Goal: Information Seeking & Learning: Learn about a topic

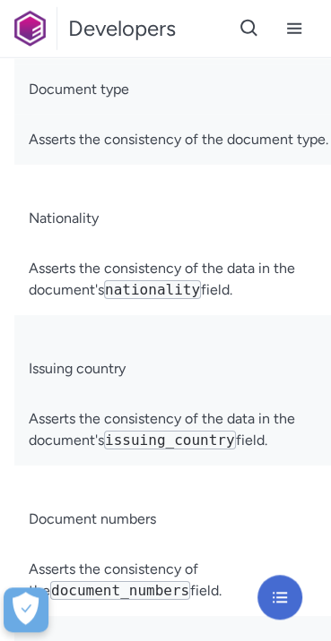
scroll to position [8211, 0]
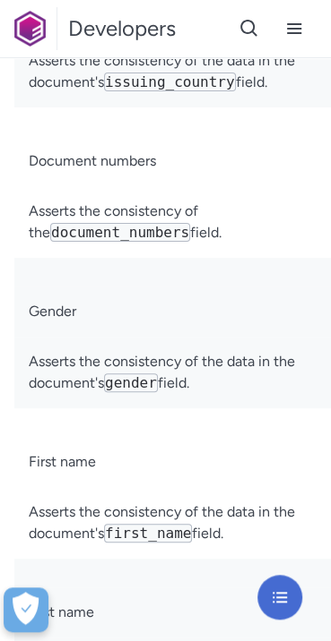
click at [110, 186] on td "Document numbers" at bounding box center [192, 161] width 357 height 50
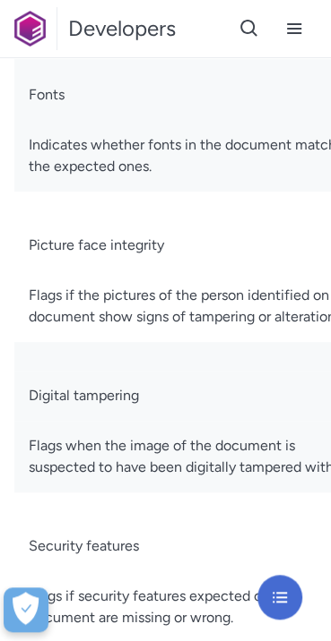
scroll to position [9913, 0]
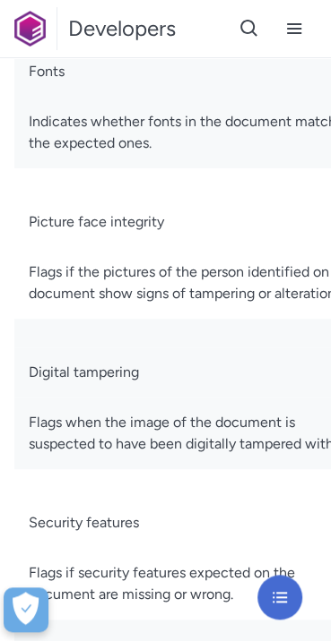
click at [184, 168] on td "Indicates whether fonts in the document match the expected ones." at bounding box center [192, 133] width 357 height 72
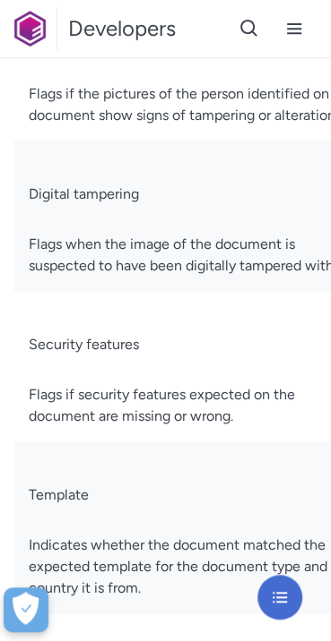
scroll to position [10092, 0]
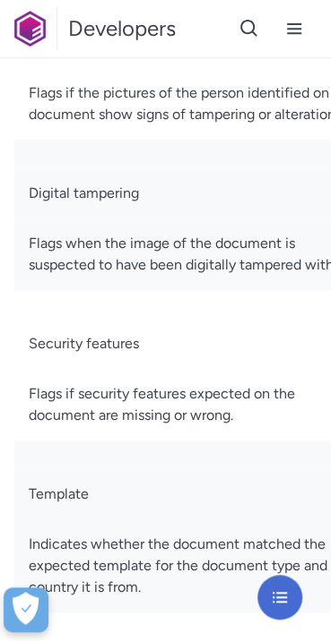
click at [93, 140] on td "Flags if the pictures of the person identified on the document show signs of ta…" at bounding box center [192, 104] width 357 height 72
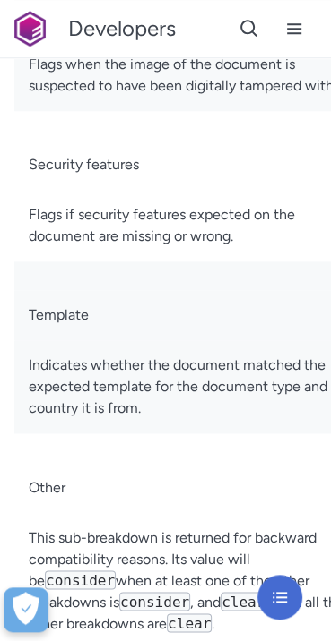
click at [125, 111] on td "Flags when the image of the document is suspected to have been digitally tamper…" at bounding box center [192, 75] width 357 height 72
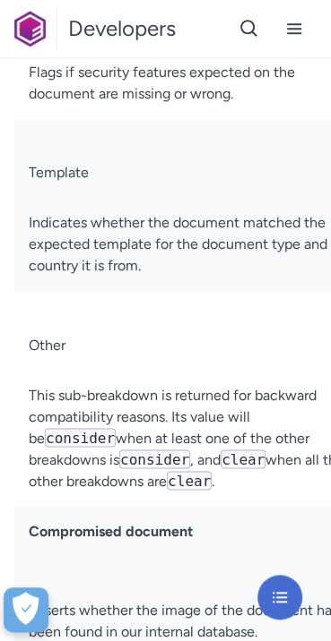
scroll to position [10450, 0]
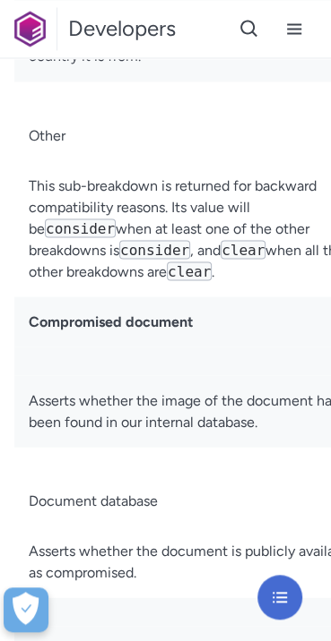
scroll to position [10629, 0]
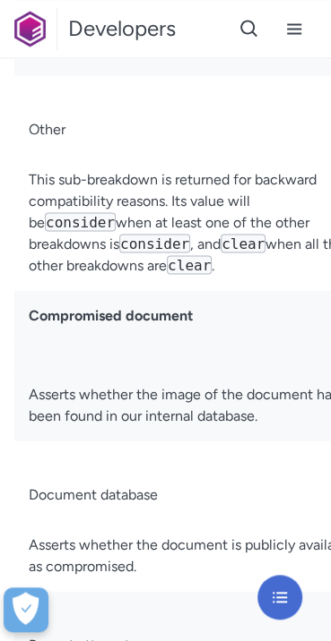
click at [147, 104] on td at bounding box center [192, 89] width 357 height 29
click at [75, 75] on td "Indicates whether the document matched the expected template for the document t…" at bounding box center [192, 28] width 357 height 93
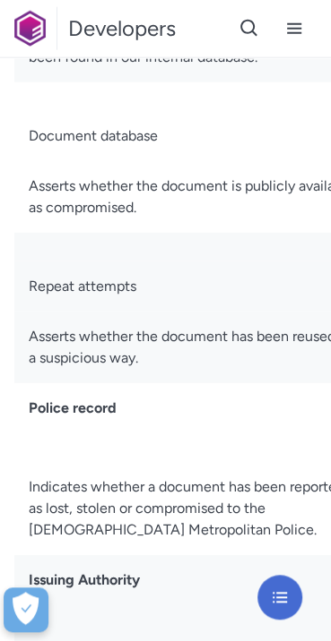
scroll to position [11077, 0]
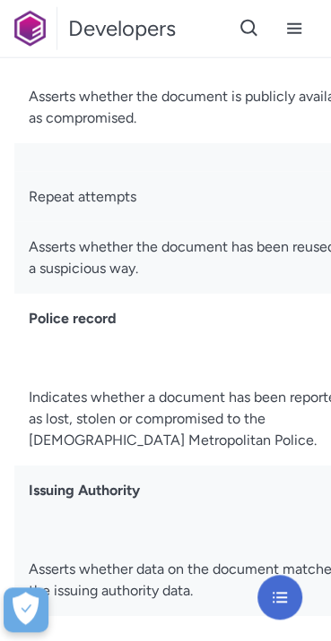
click at [150, 72] on td "Document database" at bounding box center [192, 46] width 357 height 50
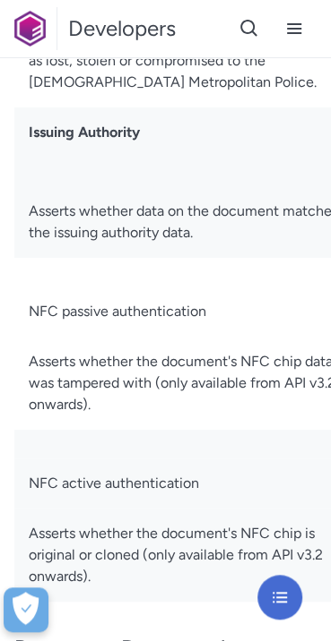
scroll to position [11615, 0]
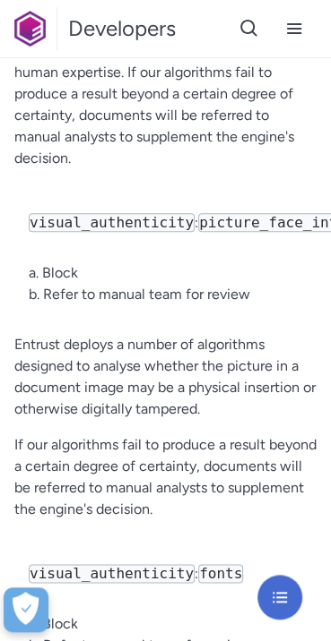
scroll to position [15019, 0]
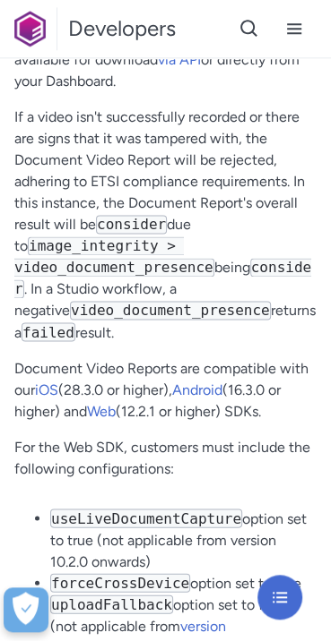
scroll to position [18691, 0]
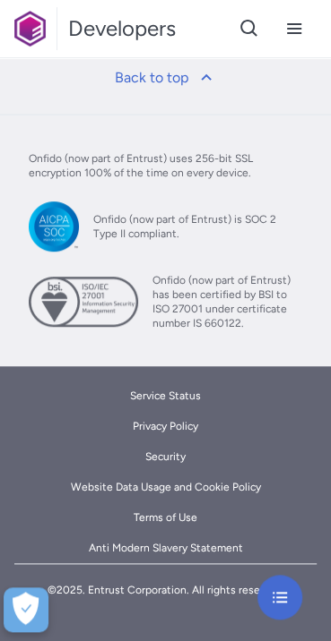
scroll to position [20125, 0]
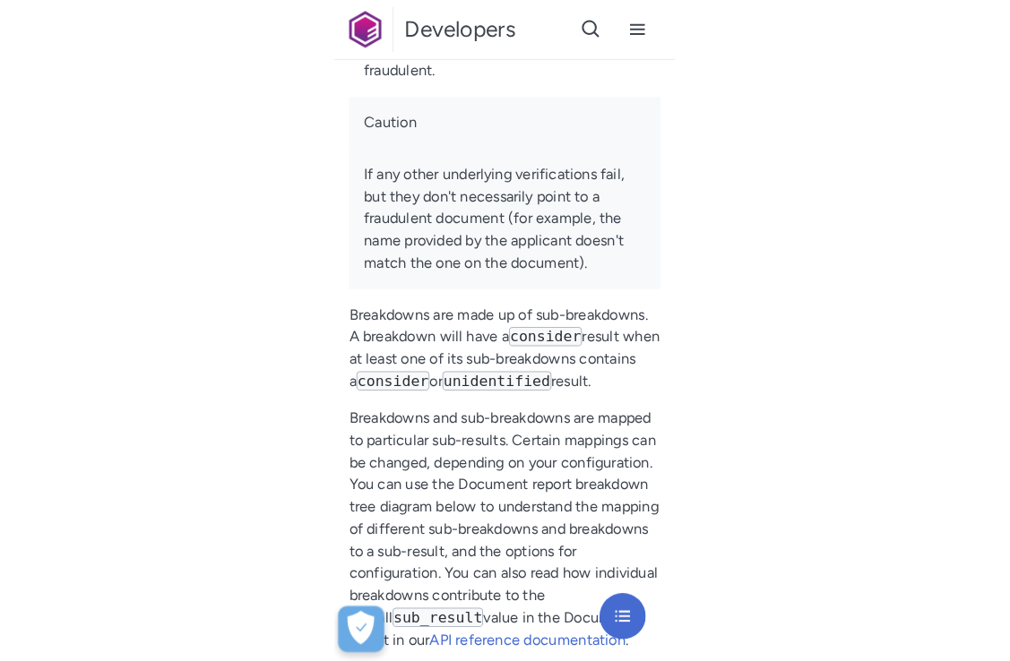
scroll to position [2508, 0]
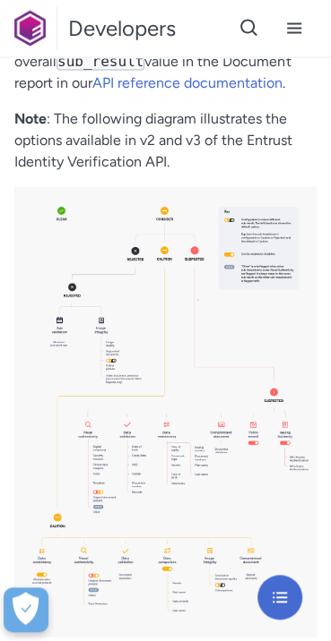
click at [165, 412] on img at bounding box center [165, 412] width 302 height 451
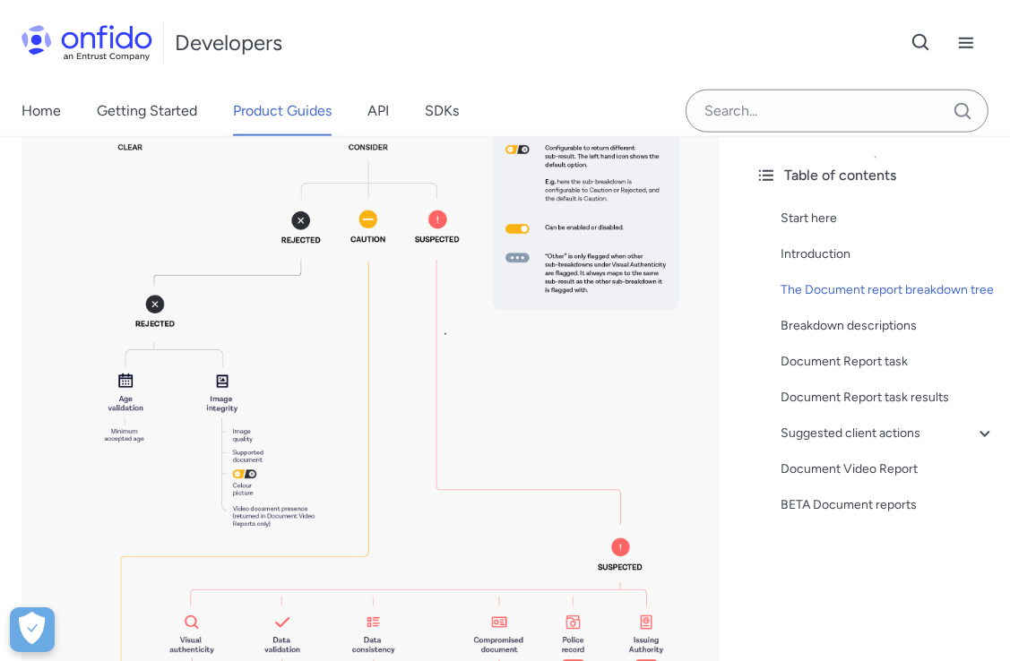
scroll to position [1792, 0]
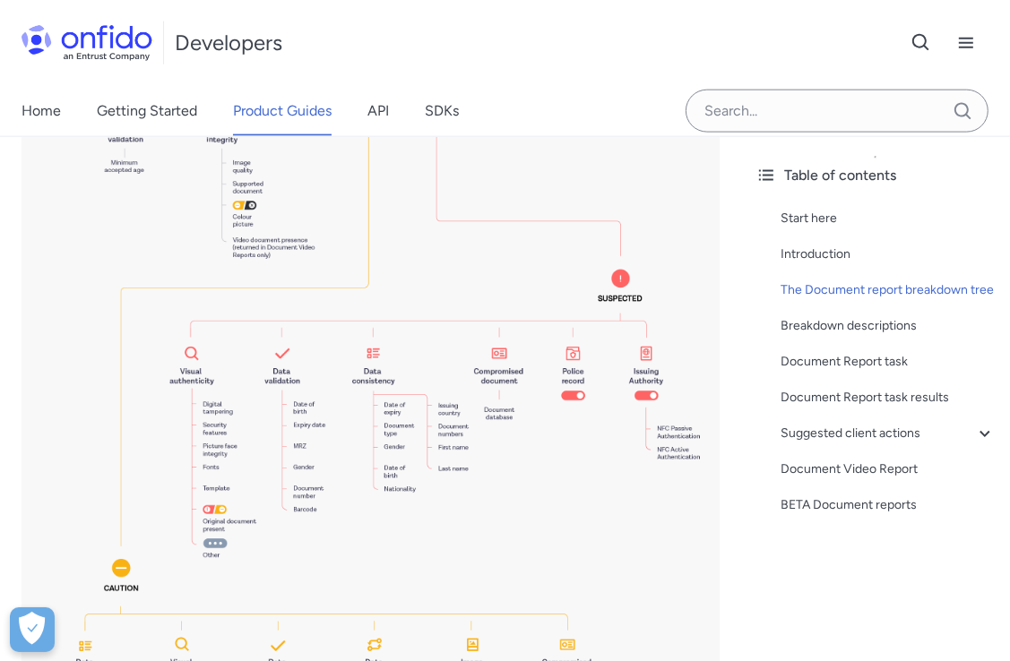
click at [330, 499] on div "Start here Introduction The Document report breakdown tree Breakdown descriptio…" at bounding box center [875, 366] width 240 height 330
click at [330, 496] on img at bounding box center [370, 325] width 698 height 1042
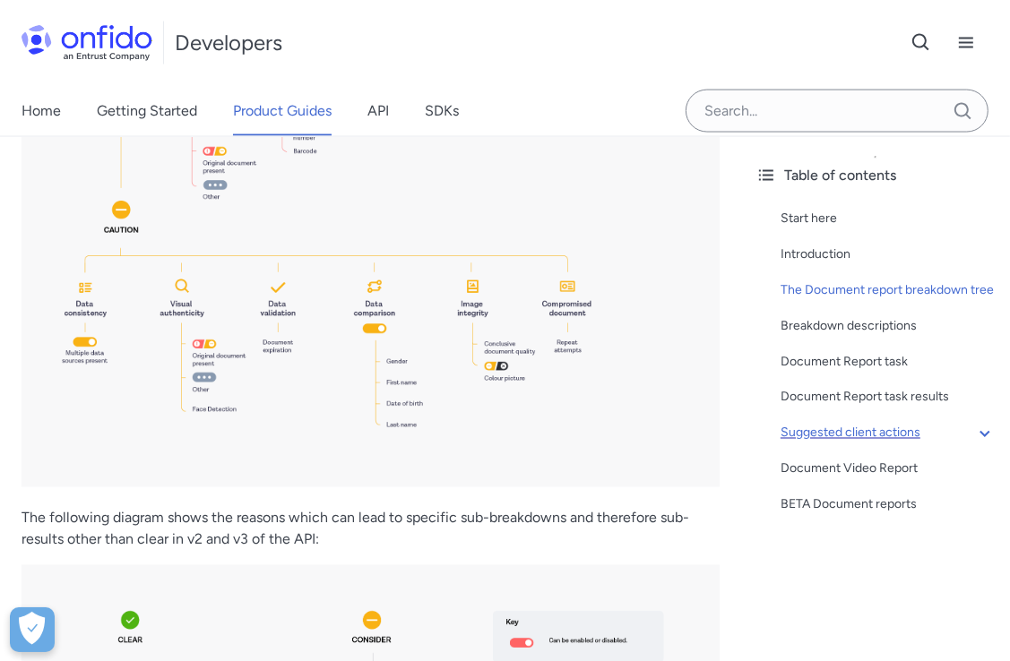
scroll to position [1881, 0]
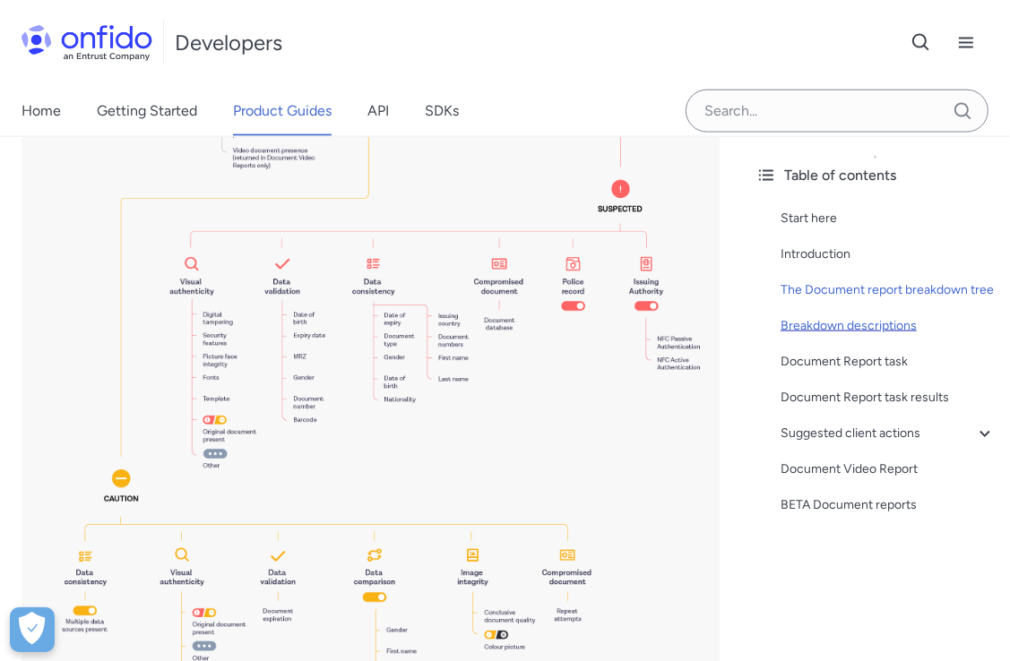
click at [330, 337] on div "Breakdown descriptions" at bounding box center [887, 325] width 215 height 21
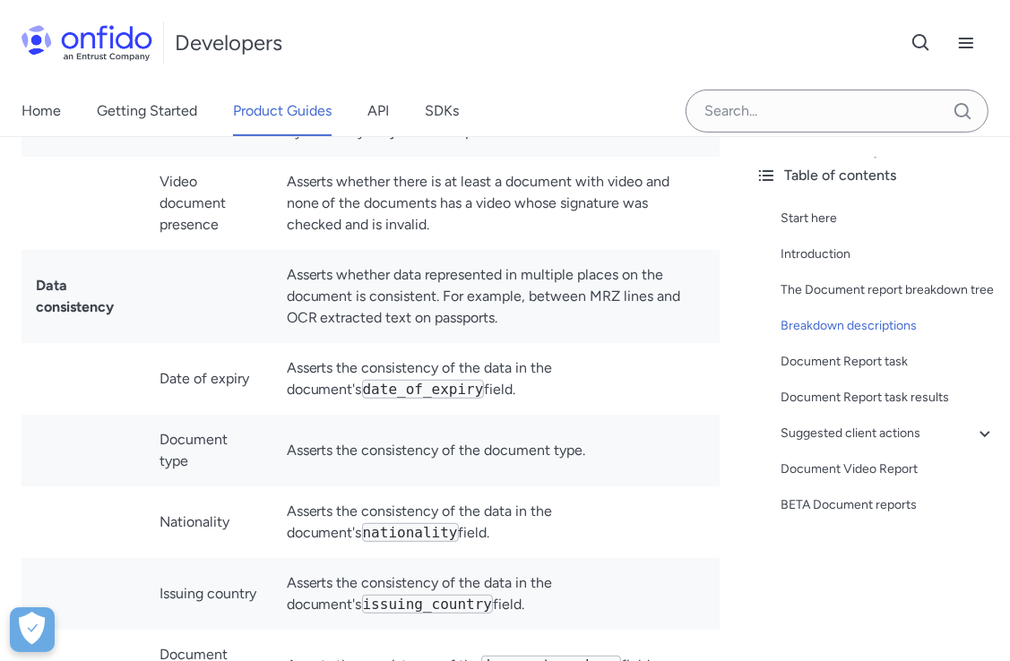
scroll to position [5488, 0]
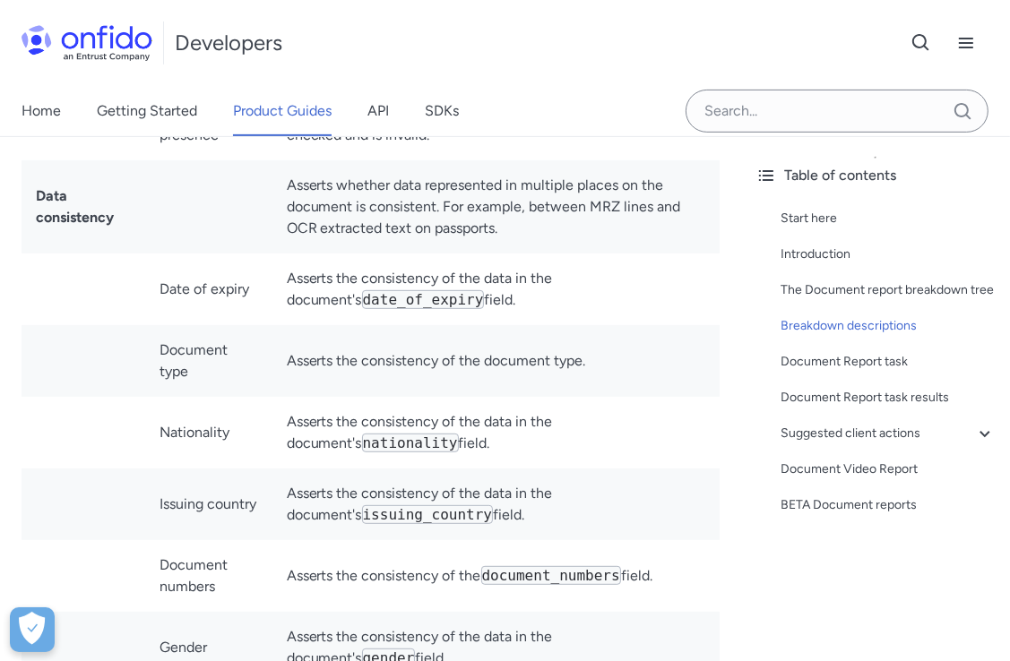
click at [330, 434] on code "nationality" at bounding box center [410, 443] width 97 height 19
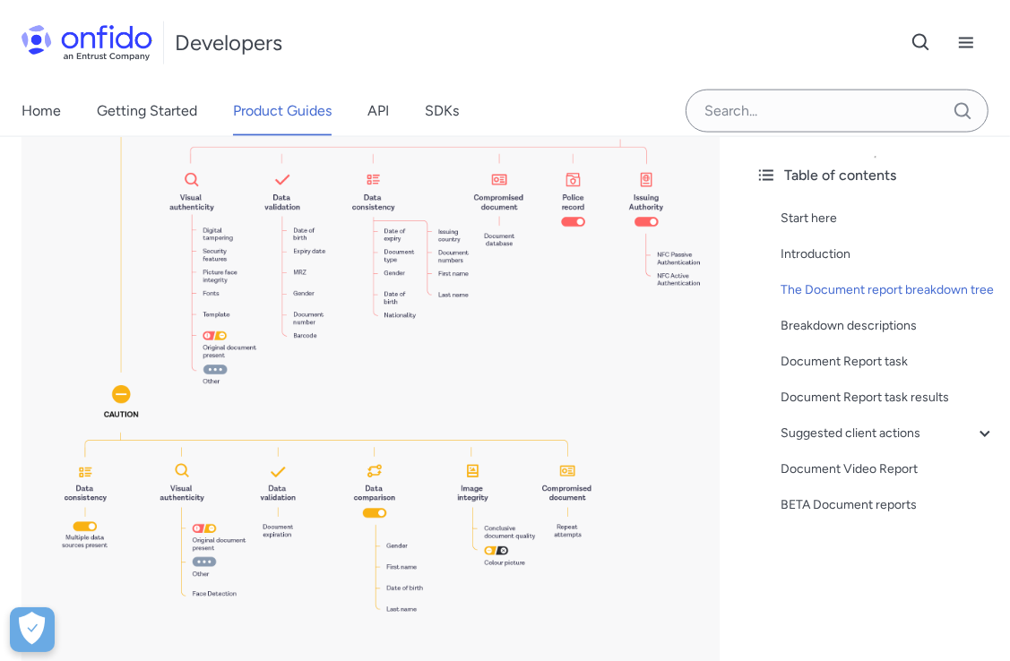
scroll to position [1995, 0]
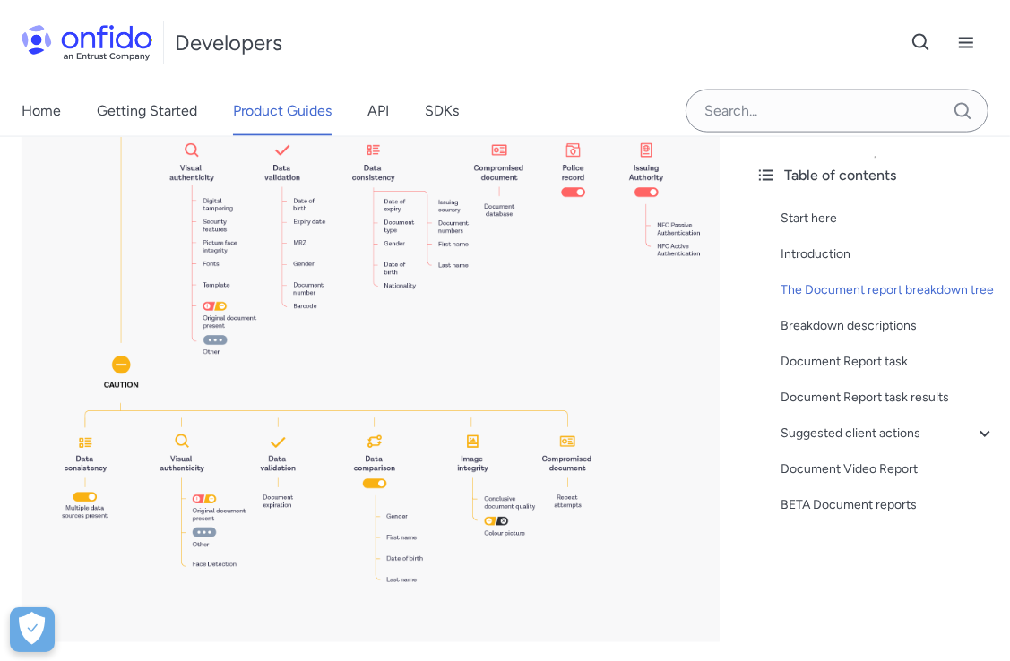
click at [299, 375] on img at bounding box center [370, 121] width 698 height 1042
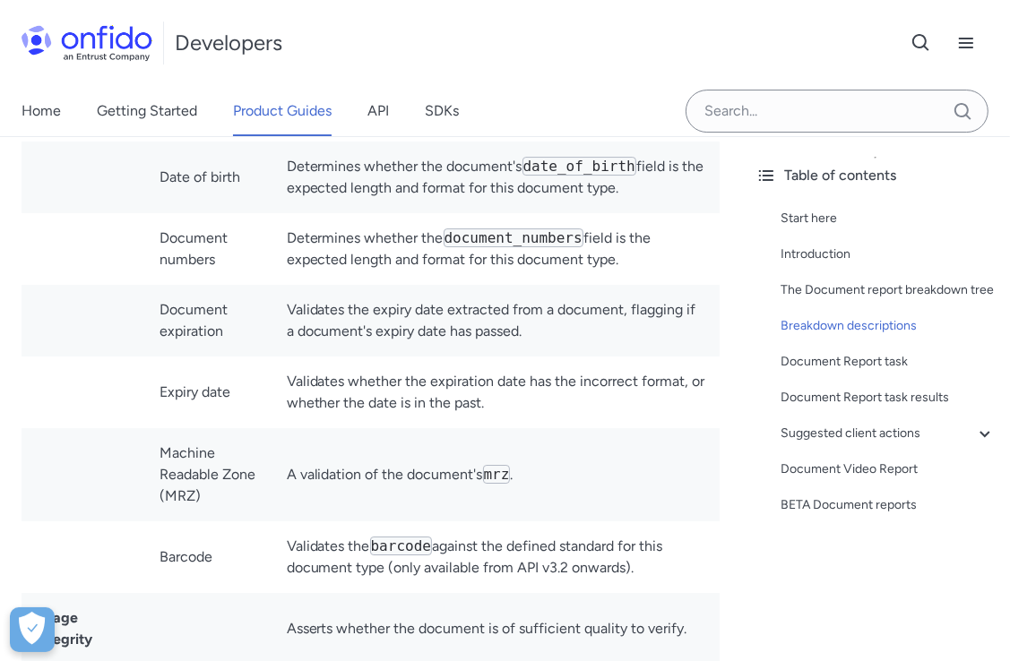
scroll to position [4324, 0]
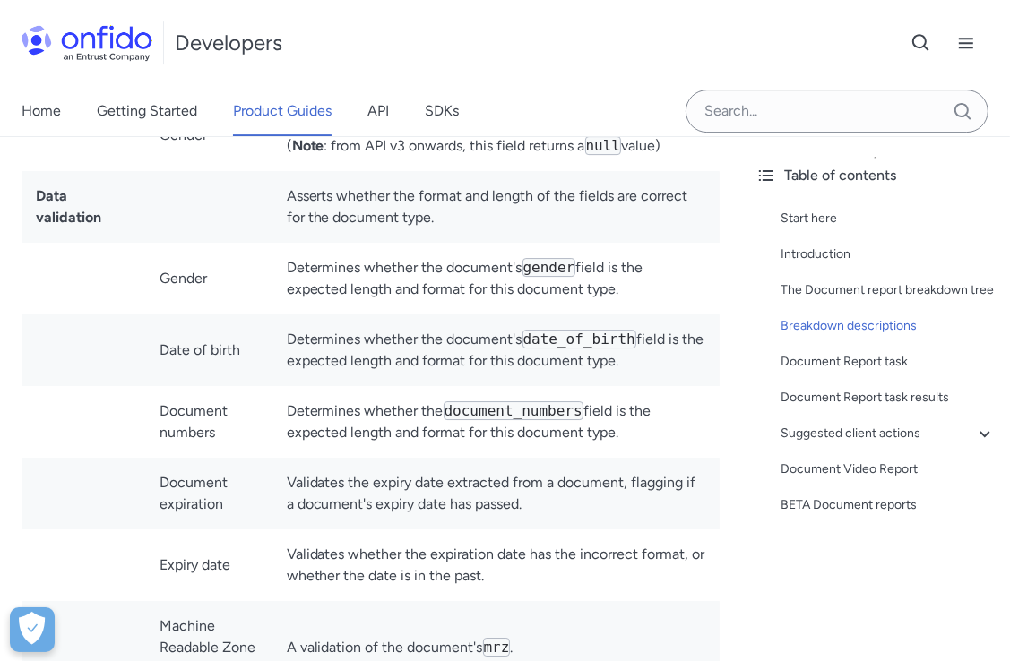
click at [91, 386] on td at bounding box center [83, 422] width 124 height 72
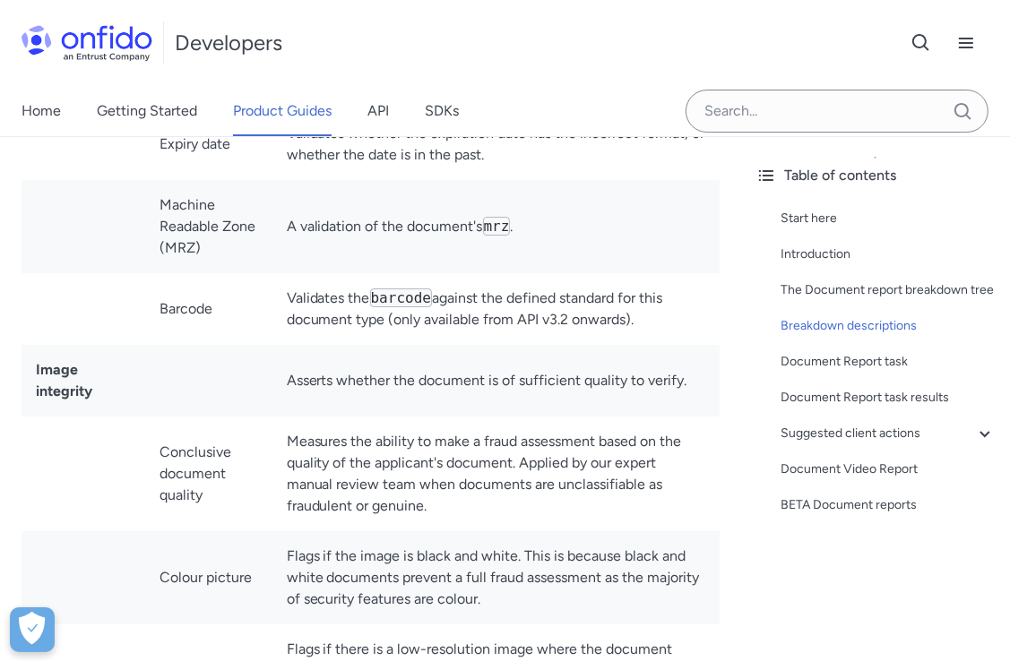
scroll to position [4772, 0]
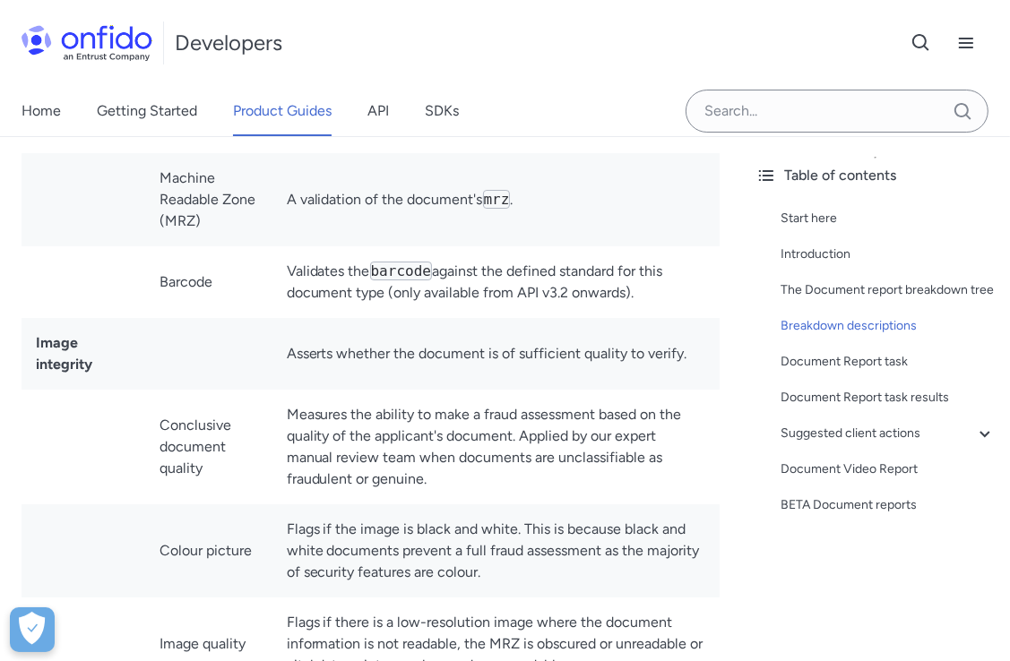
click at [316, 414] on td "Measures the ability to make a fraud assessment based on the quality of the app…" at bounding box center [495, 447] width 447 height 115
click at [330, 436] on td "Measures the ability to make a fraud assessment based on the quality of the app…" at bounding box center [495, 447] width 447 height 115
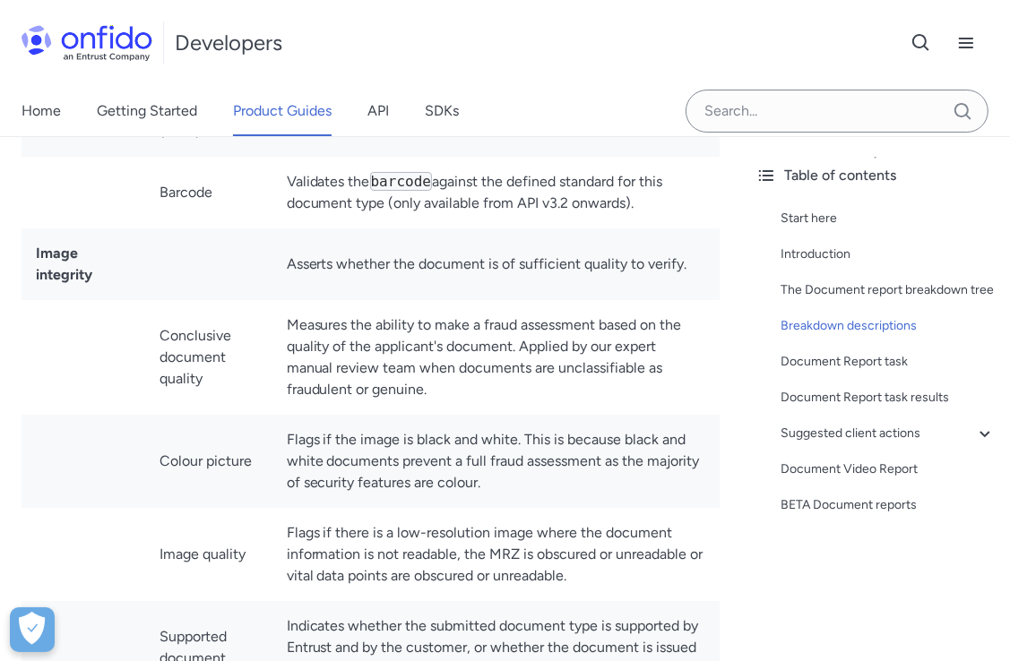
scroll to position [4951, 0]
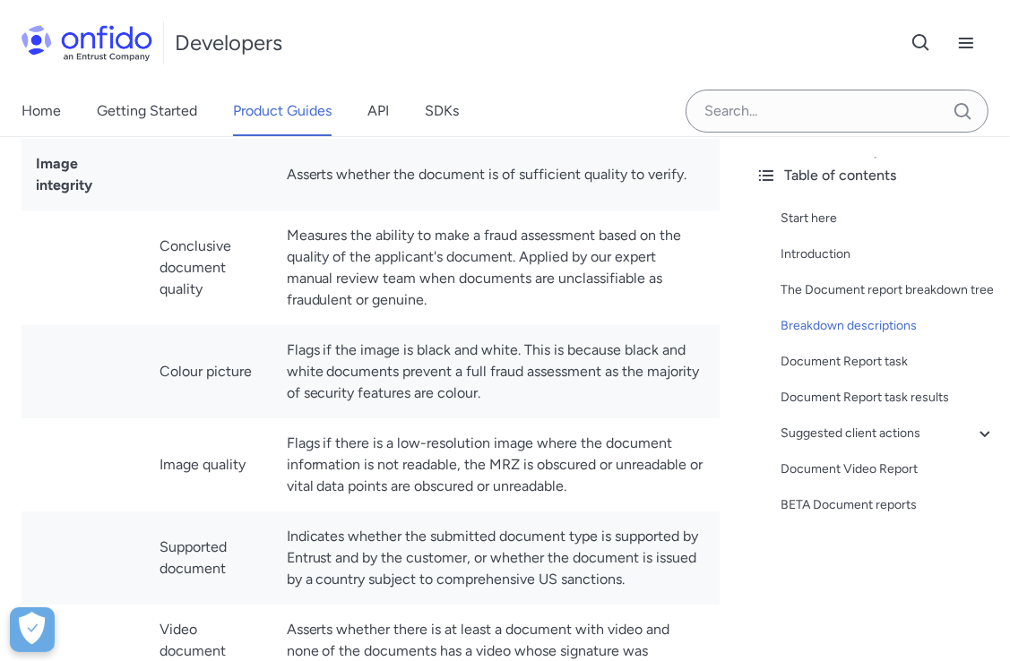
click at [246, 605] on td "Video document presence" at bounding box center [208, 651] width 126 height 93
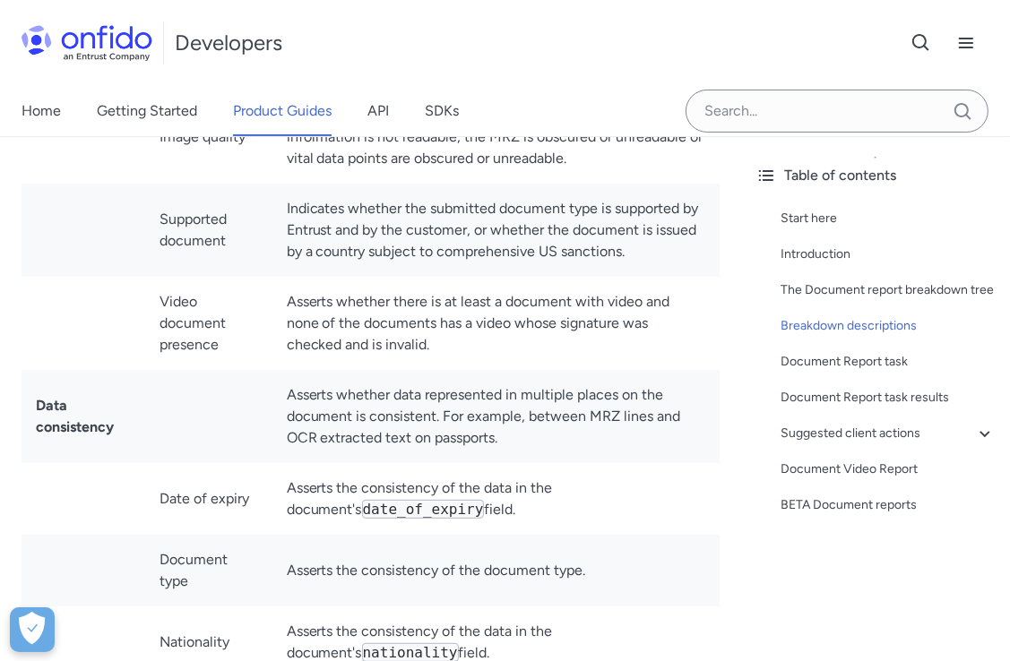
scroll to position [5309, 0]
